Goal: Communication & Community: Answer question/provide support

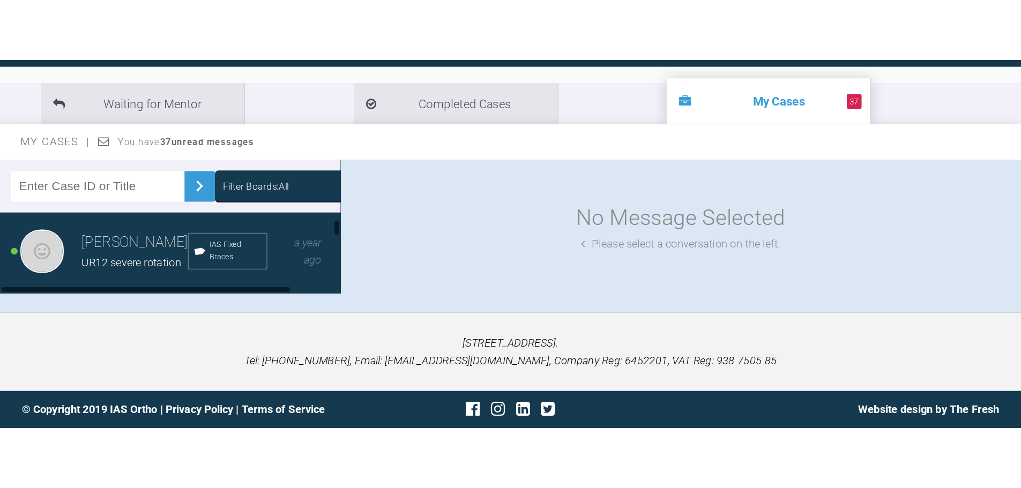
scroll to position [178, 0]
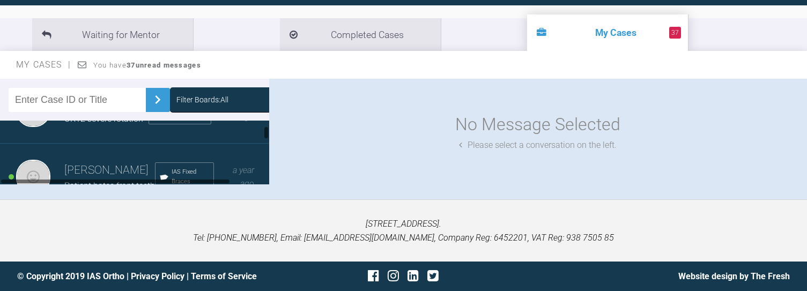
drag, startPoint x: 266, startPoint y: 127, endPoint x: 266, endPoint y: 134, distance: 7.0
click at [266, 134] on div at bounding box center [266, 132] width 4 height 13
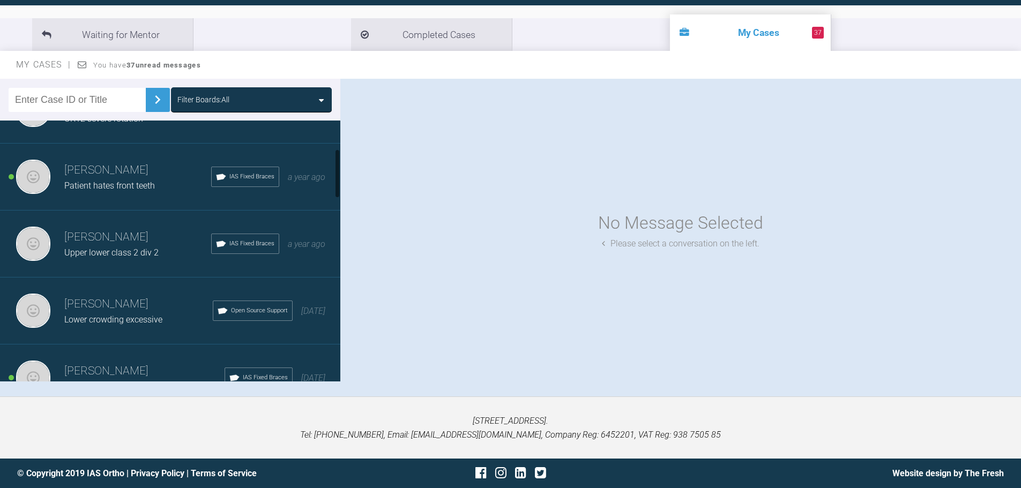
scroll to position [124, 0]
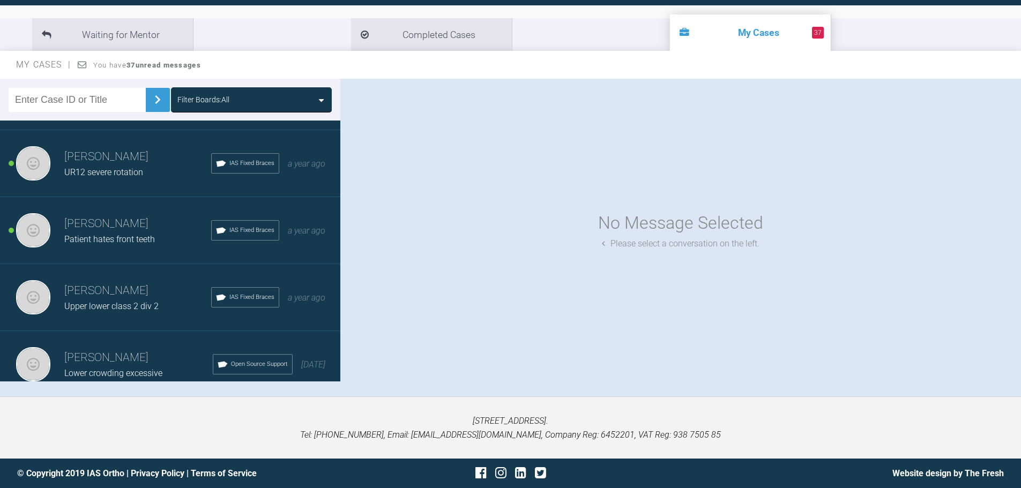
click at [183, 161] on h3 "[PERSON_NAME]" at bounding box center [137, 157] width 147 height 18
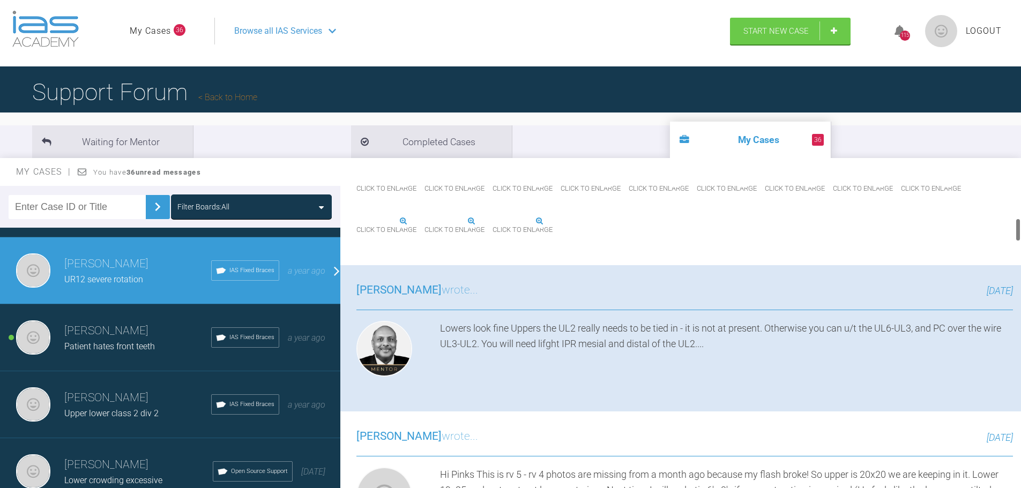
scroll to position [54, 0]
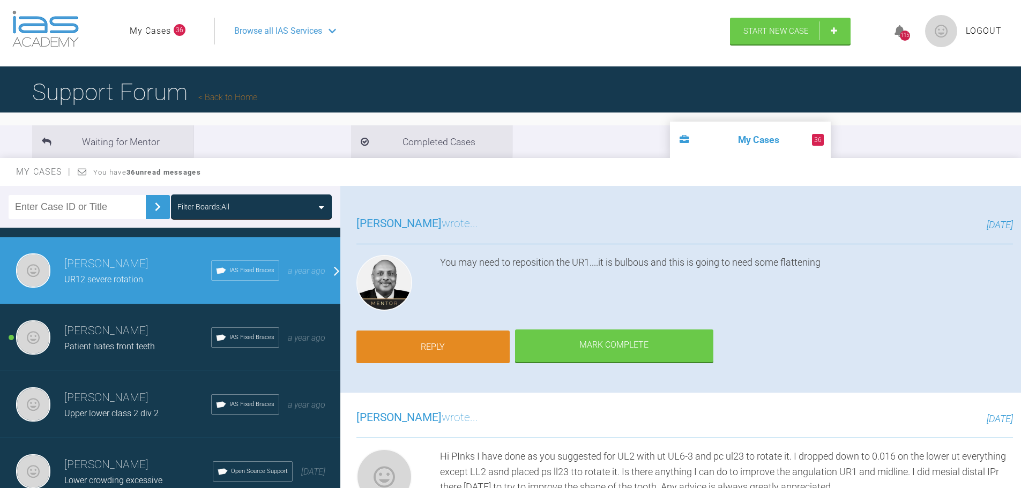
click at [462, 291] on link "Reply" at bounding box center [432, 347] width 153 height 33
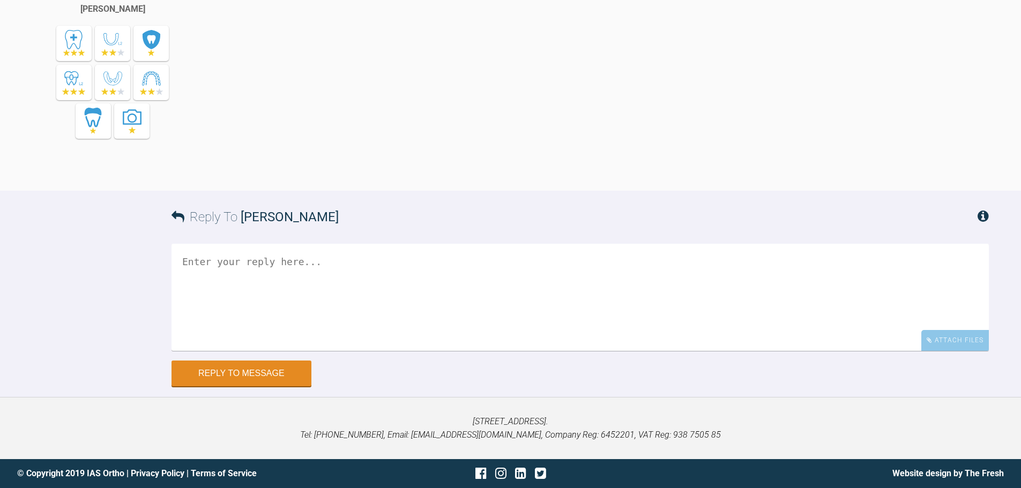
scroll to position [5251, 0]
click at [806, 291] on div "Attach Files" at bounding box center [955, 340] width 68 height 21
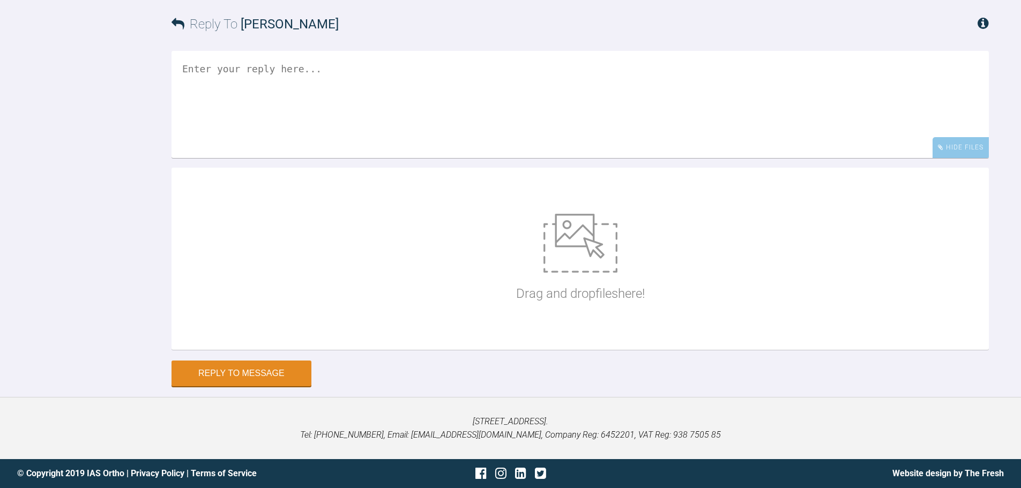
scroll to position [5358, 0]
click at [579, 273] on img at bounding box center [581, 243] width 74 height 59
type input "C:\fakepath\IMG_0786.JPG"
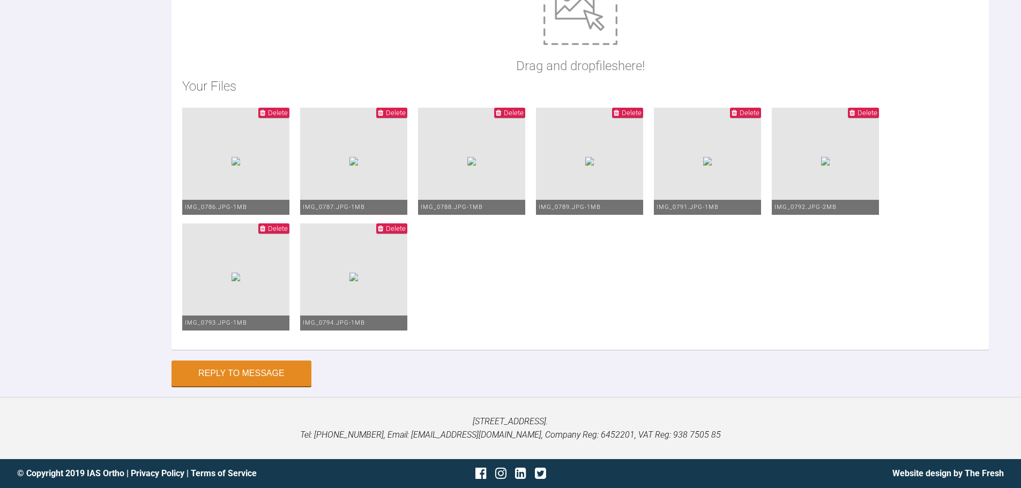
scroll to position [5636, 0]
type textarea "Hi Pinks So I think UL2 looks better so I have placed 19x25 wire. I will review…"
click at [253, 291] on button "Reply to Message" at bounding box center [242, 375] width 140 height 26
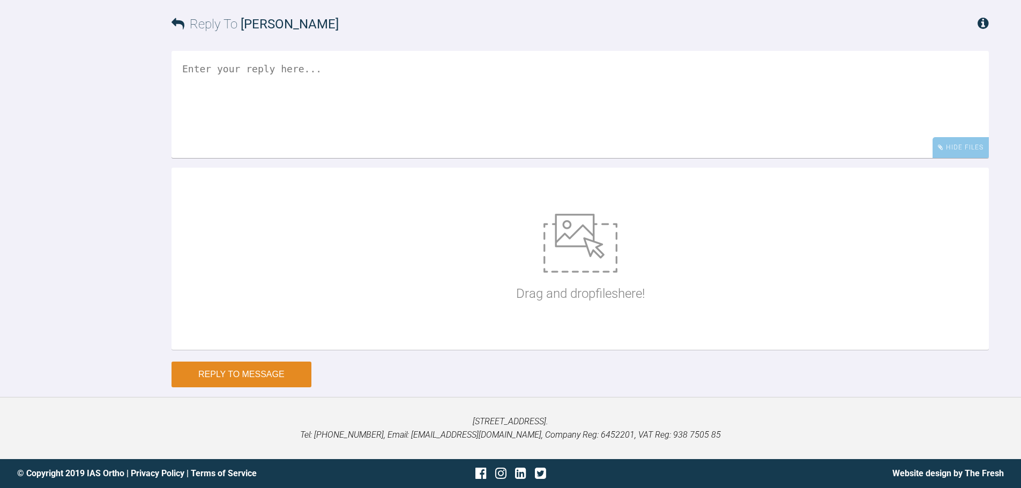
scroll to position [5609, 0]
